Goal: Entertainment & Leisure: Browse casually

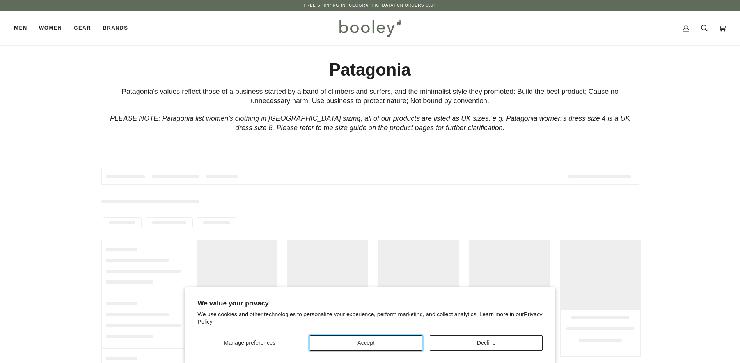
click at [395, 347] on button "Accept" at bounding box center [366, 343] width 112 height 15
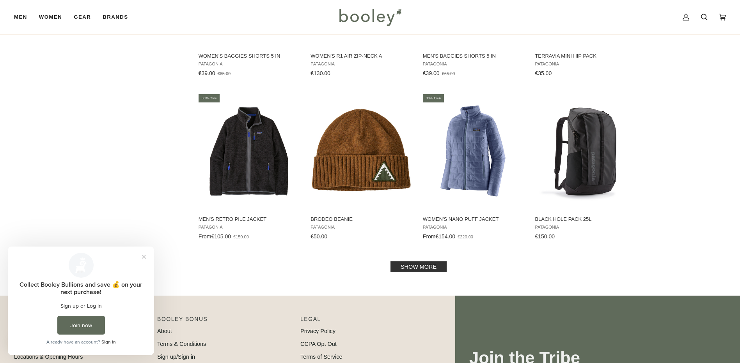
scroll to position [780, 0]
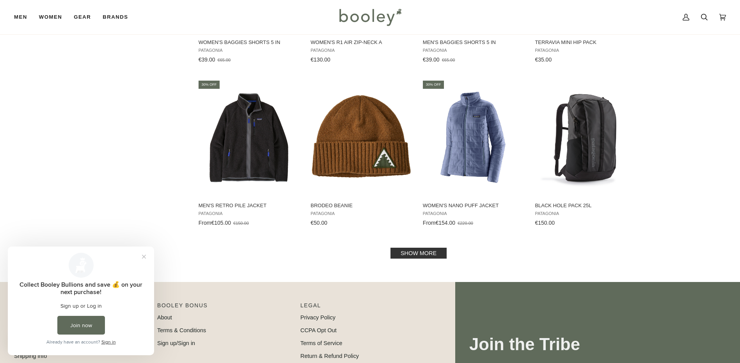
click at [419, 250] on link "Show more" at bounding box center [418, 253] width 56 height 11
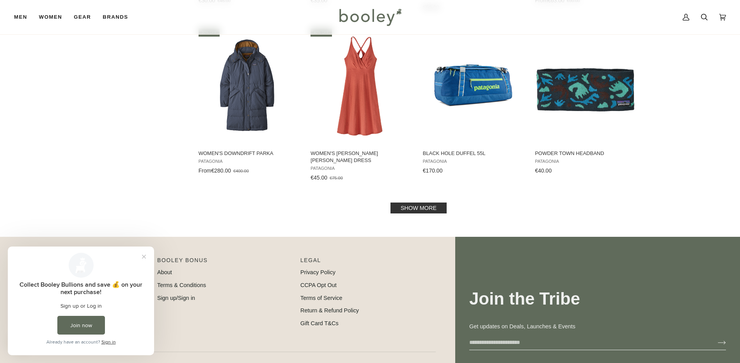
scroll to position [1677, 0]
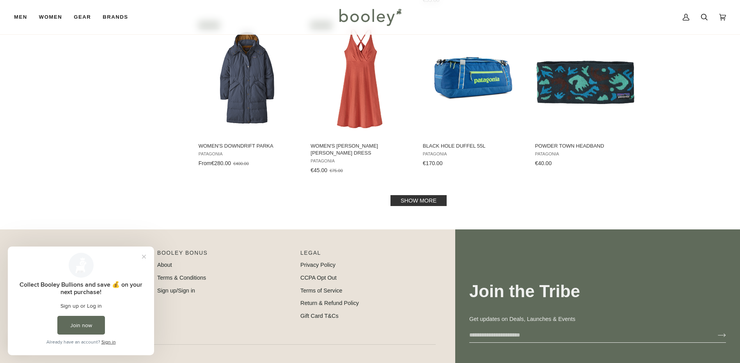
click at [427, 197] on link "Show more" at bounding box center [418, 200] width 56 height 11
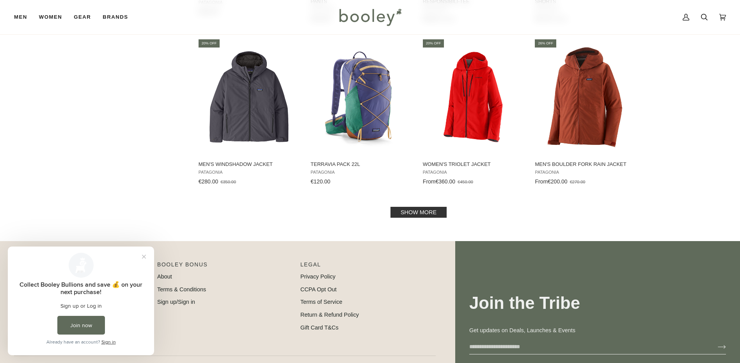
scroll to position [2495, 0]
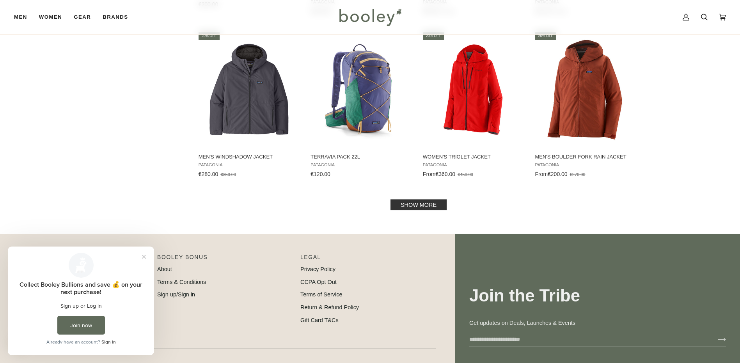
click at [414, 200] on link "Show more" at bounding box center [418, 205] width 56 height 11
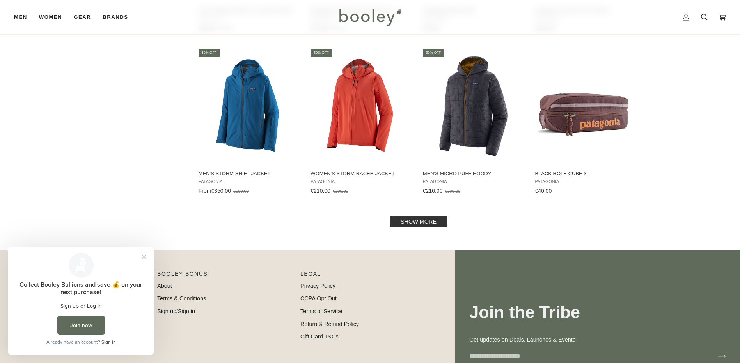
scroll to position [3314, 0]
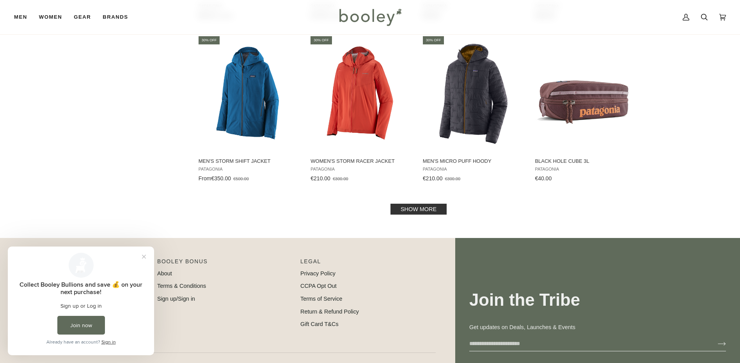
click at [426, 206] on link "Show more" at bounding box center [418, 209] width 56 height 11
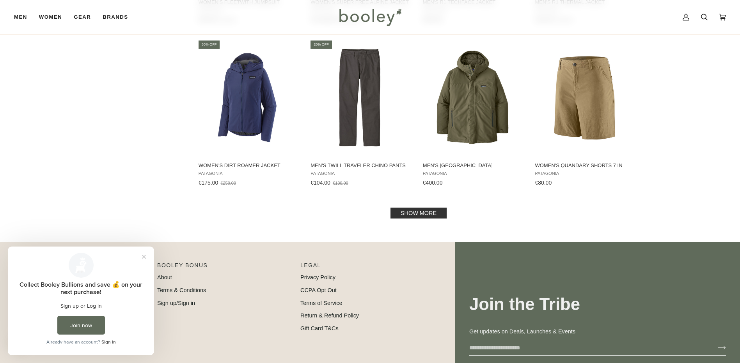
scroll to position [4211, 0]
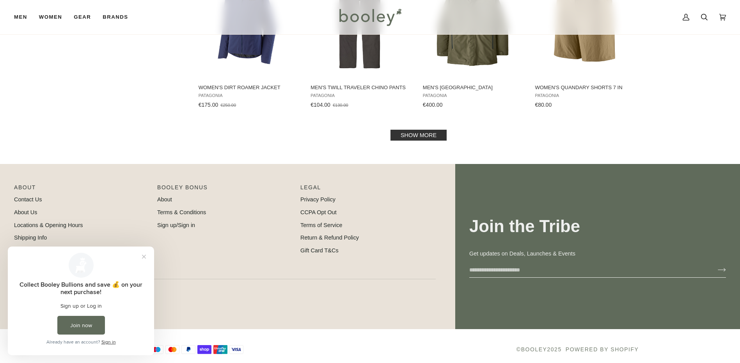
click at [395, 130] on link "Show more" at bounding box center [418, 135] width 56 height 11
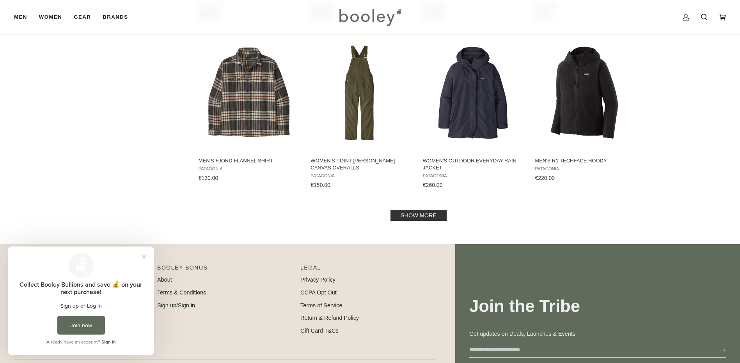
scroll to position [4977, 0]
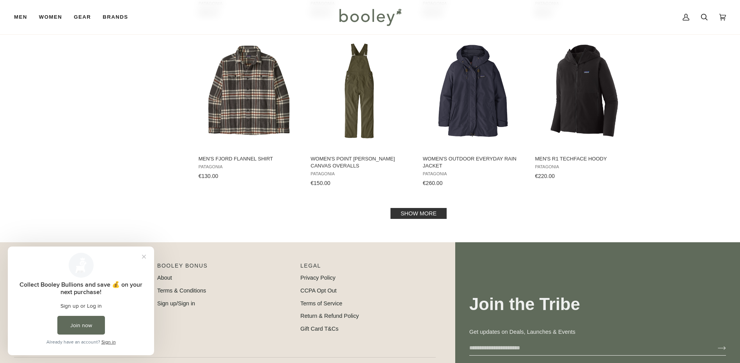
click at [405, 210] on link "Show more" at bounding box center [418, 213] width 56 height 11
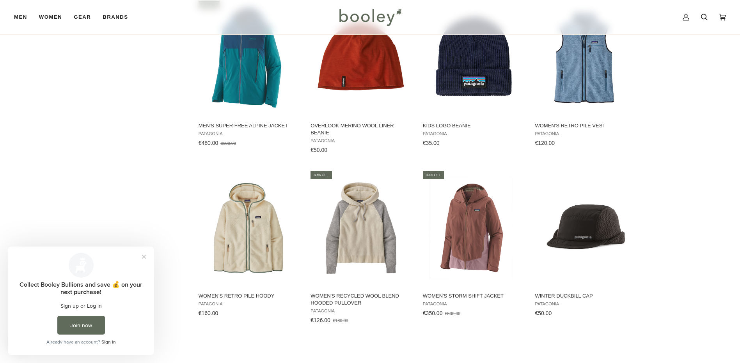
scroll to position [4236, 0]
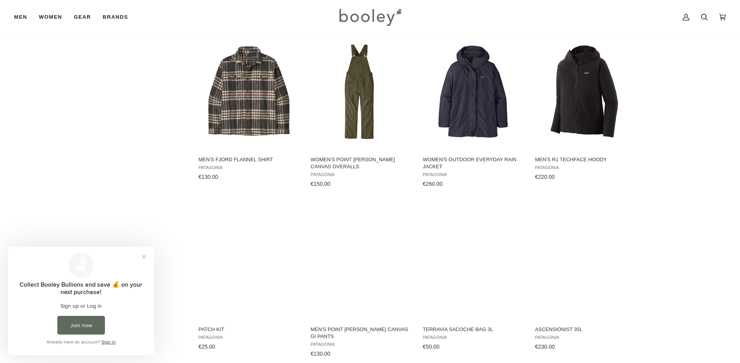
scroll to position [4977, 0]
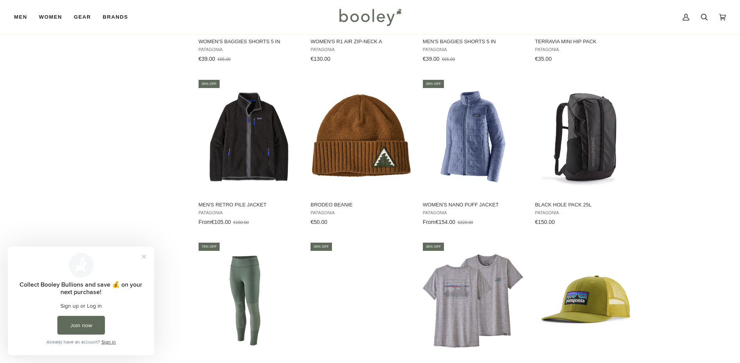
scroll to position [780, 0]
